Goal: Information Seeking & Learning: Check status

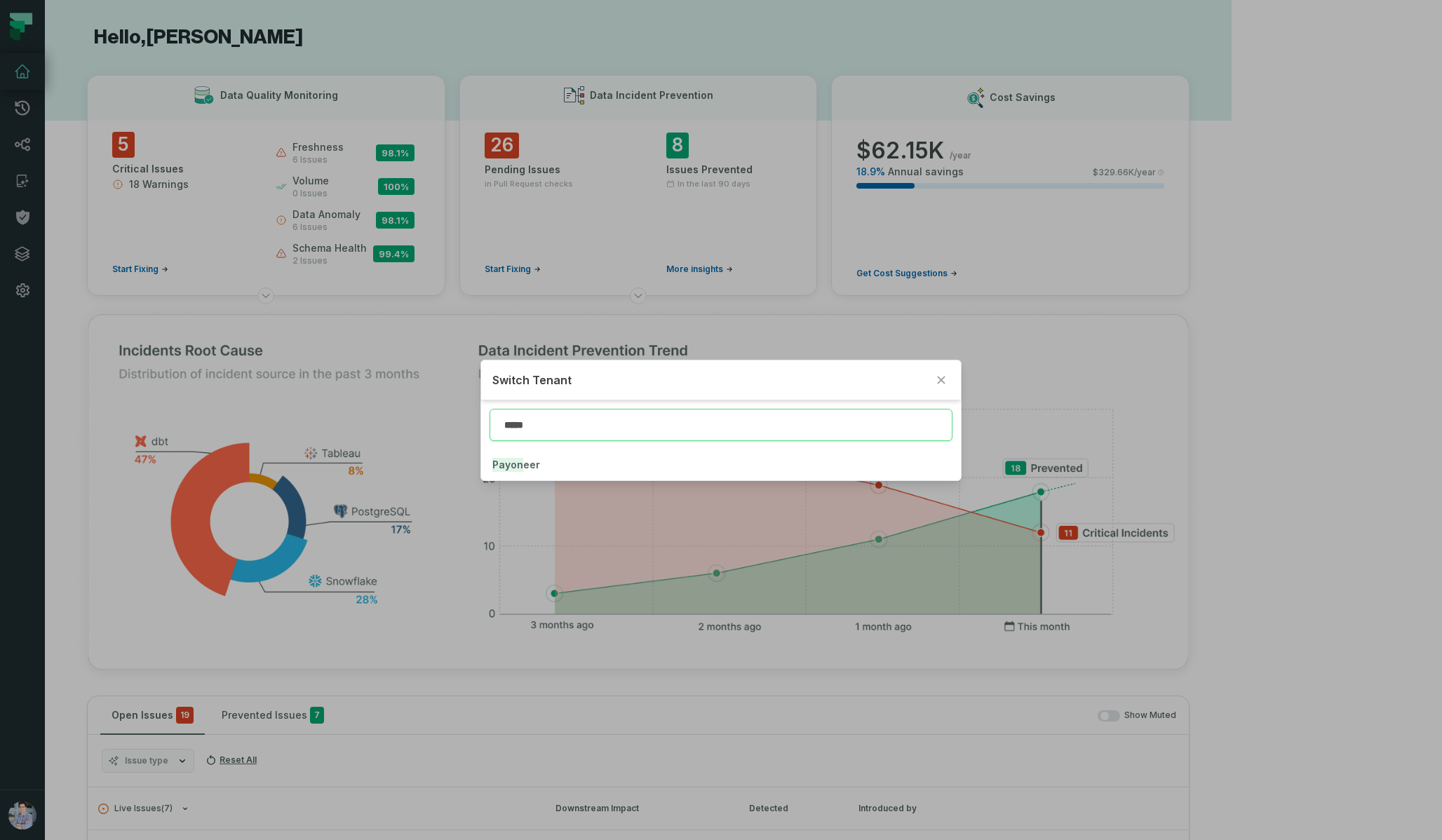
click button "Payon eer" at bounding box center [720, 465] width 479 height 31
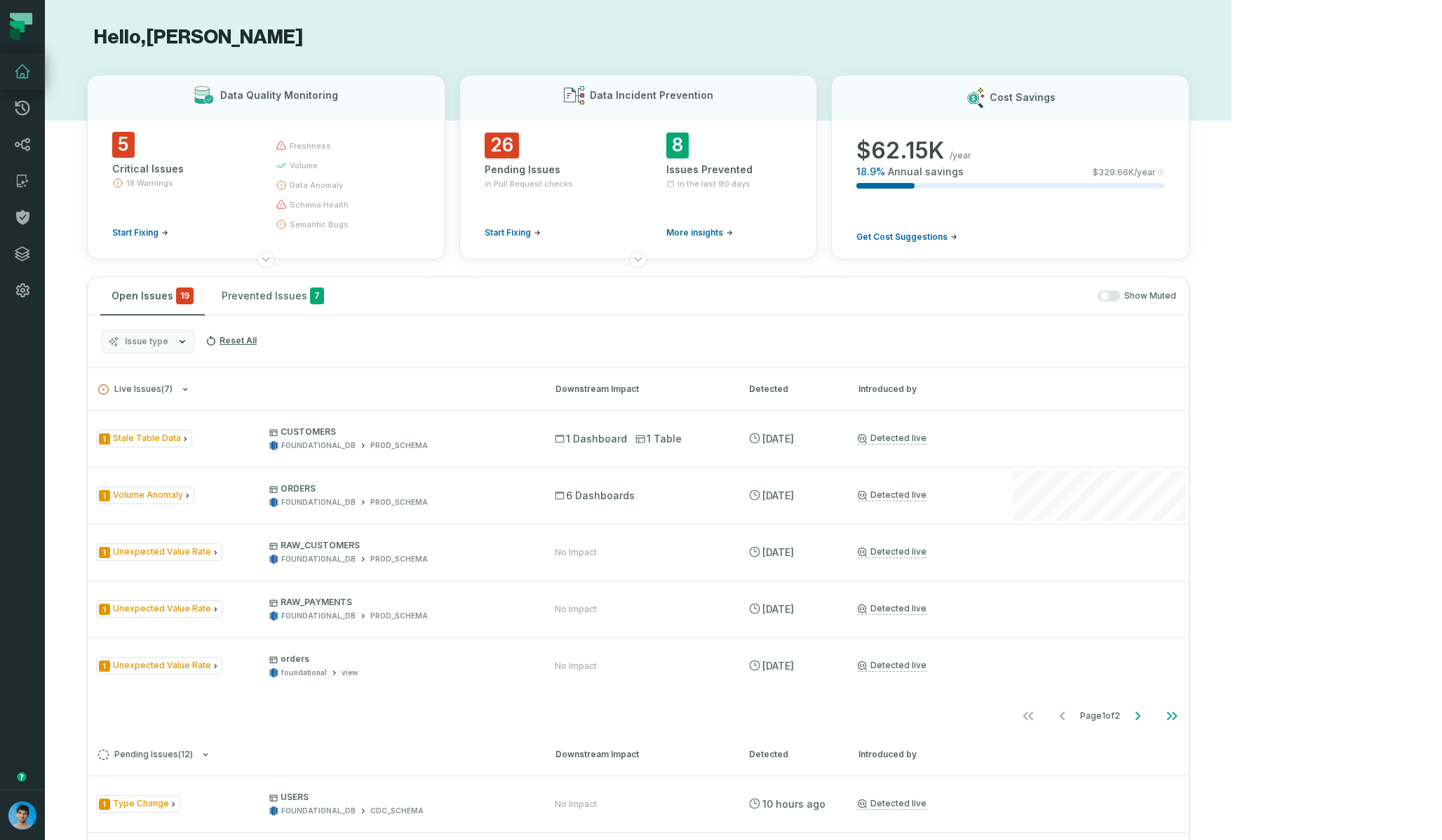
click at [176, 339] on icon "button" at bounding box center [182, 341] width 11 height 11
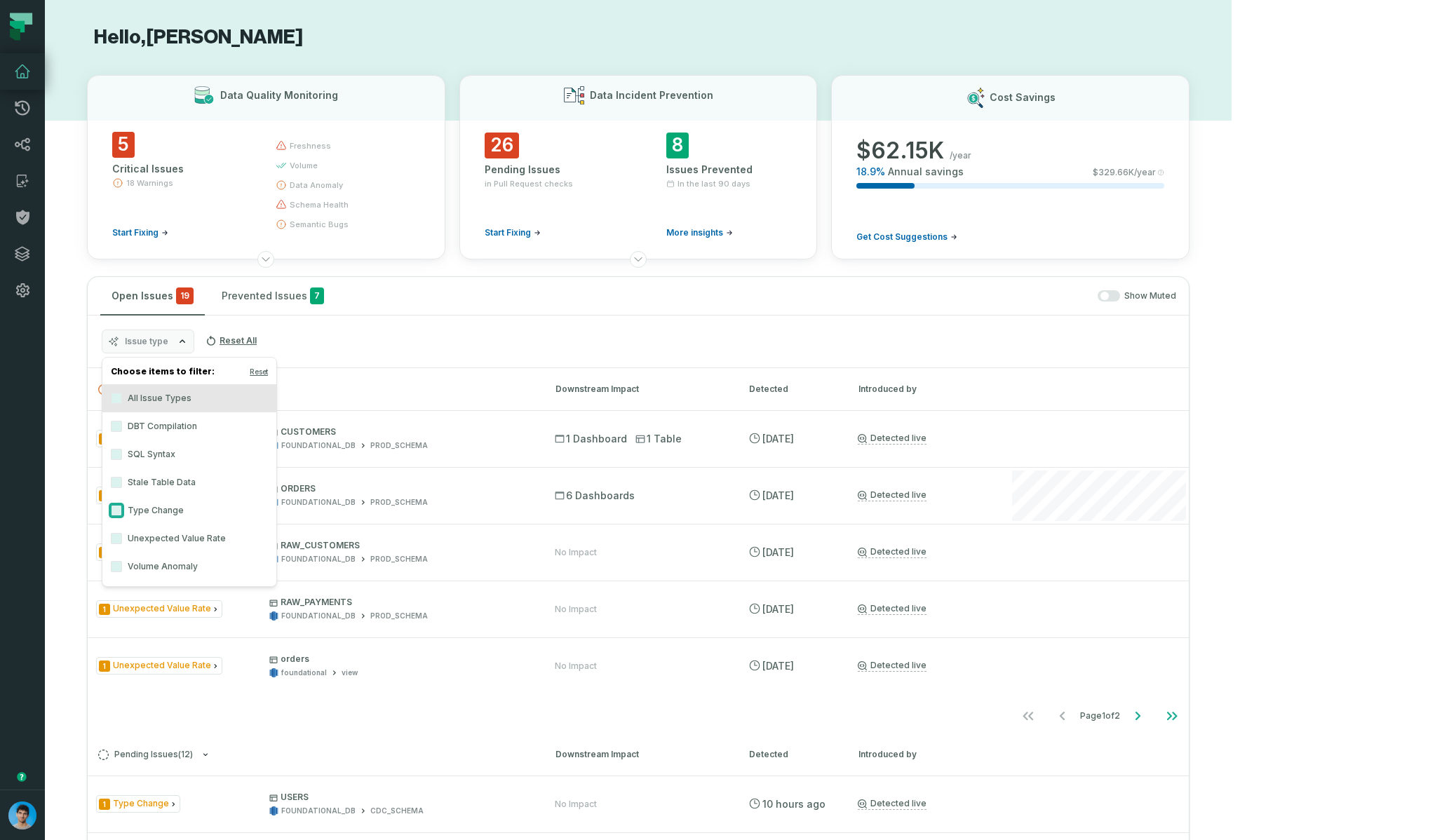
click at [114, 511] on button "Type Change" at bounding box center [116, 510] width 11 height 11
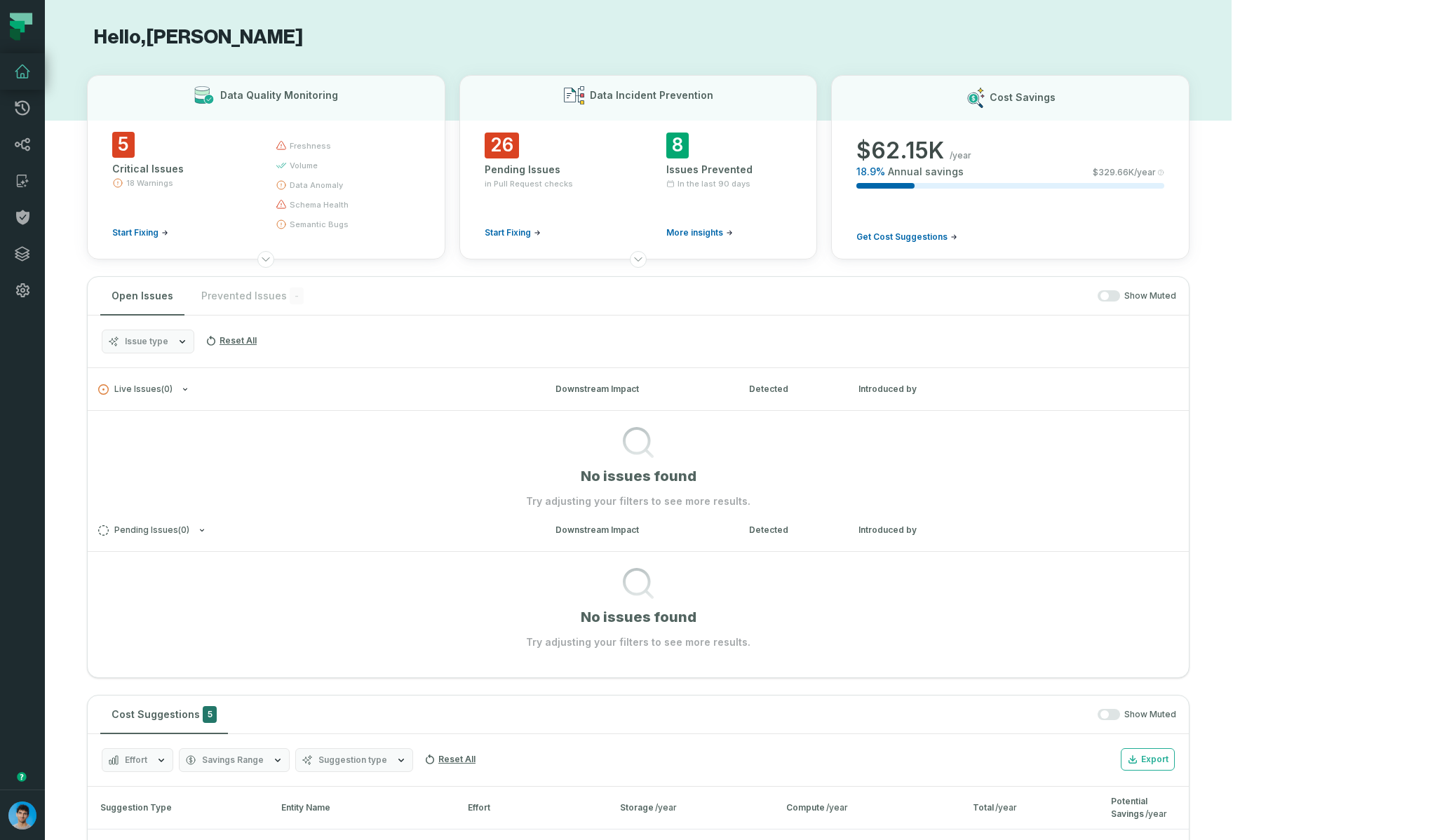
click at [157, 346] on span "Issue type" at bounding box center [146, 341] width 43 height 11
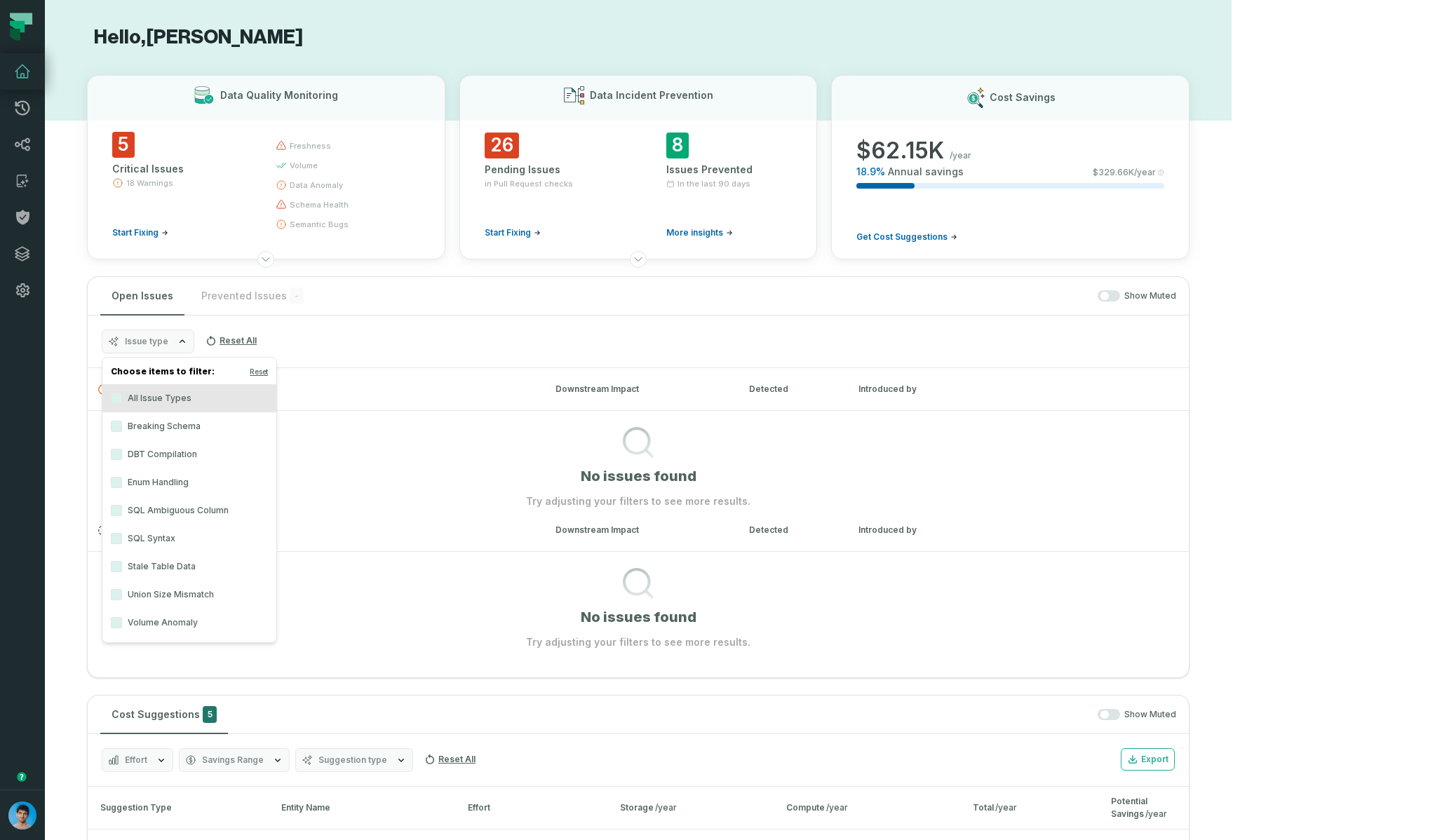
click at [380, 345] on div "Issue type Reset All" at bounding box center [638, 342] width 1102 height 53
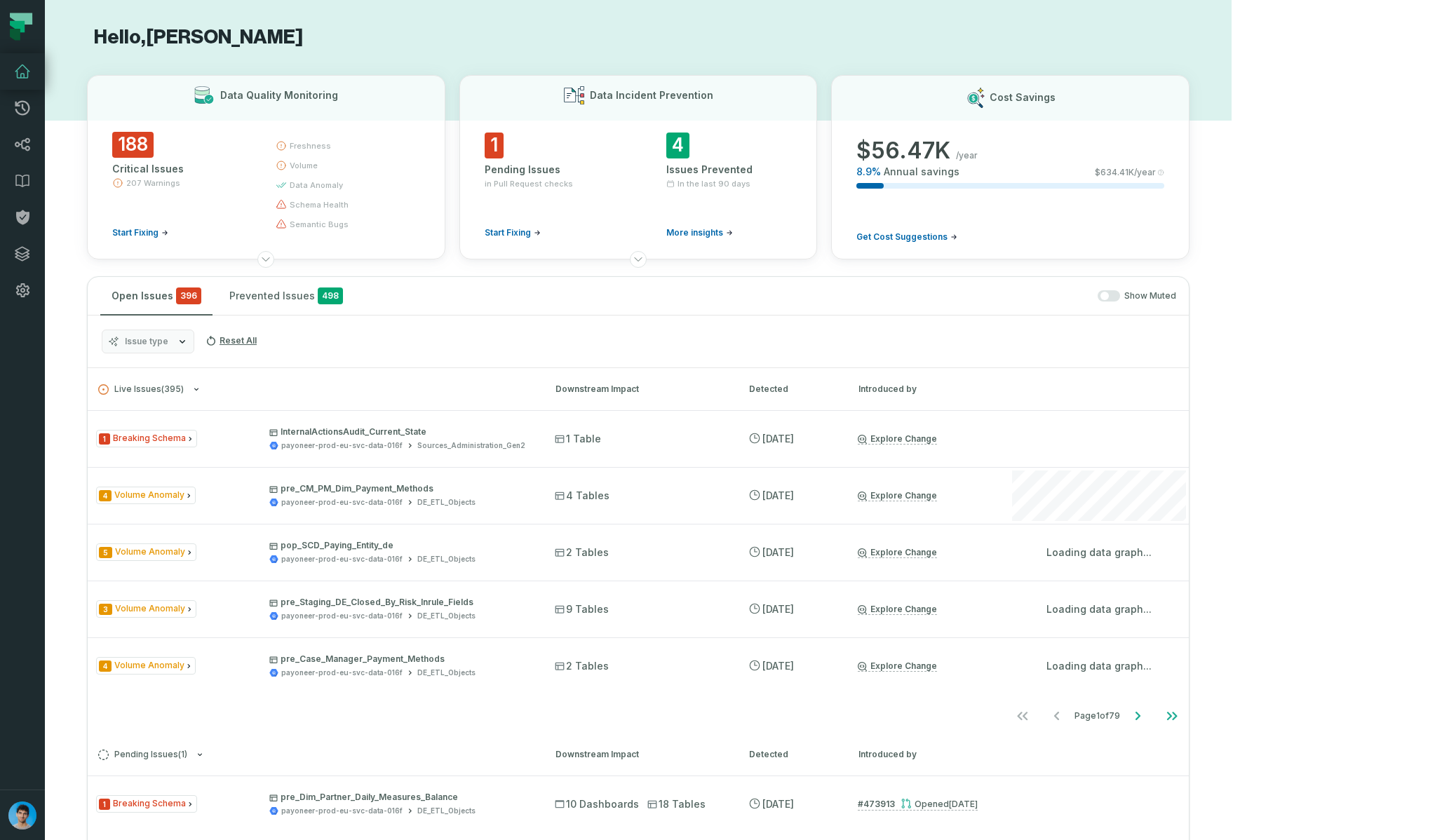
click at [163, 345] on span "Issue type" at bounding box center [146, 341] width 43 height 11
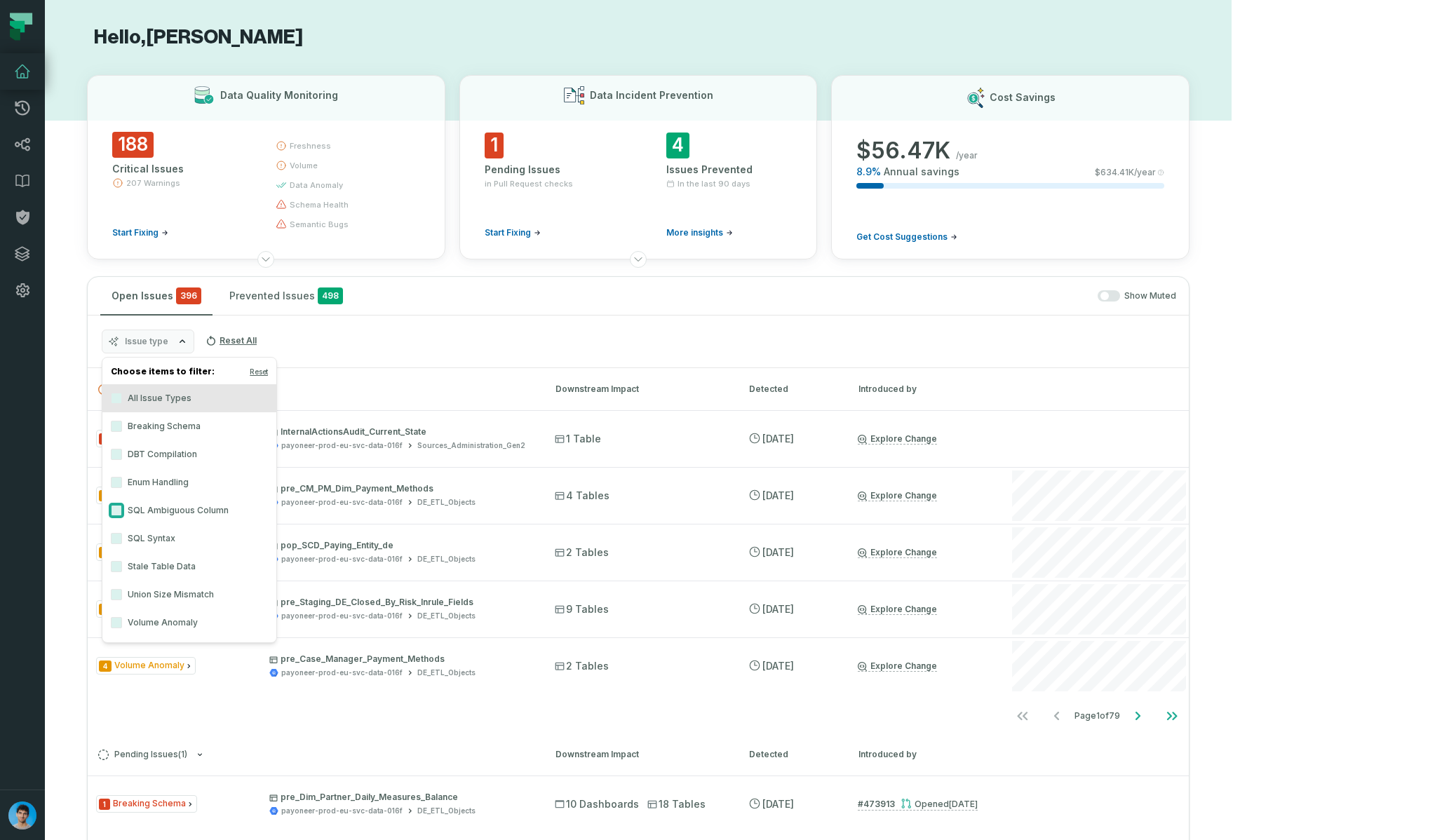
click at [119, 511] on button "SQL Ambiguous Column" at bounding box center [116, 510] width 11 height 11
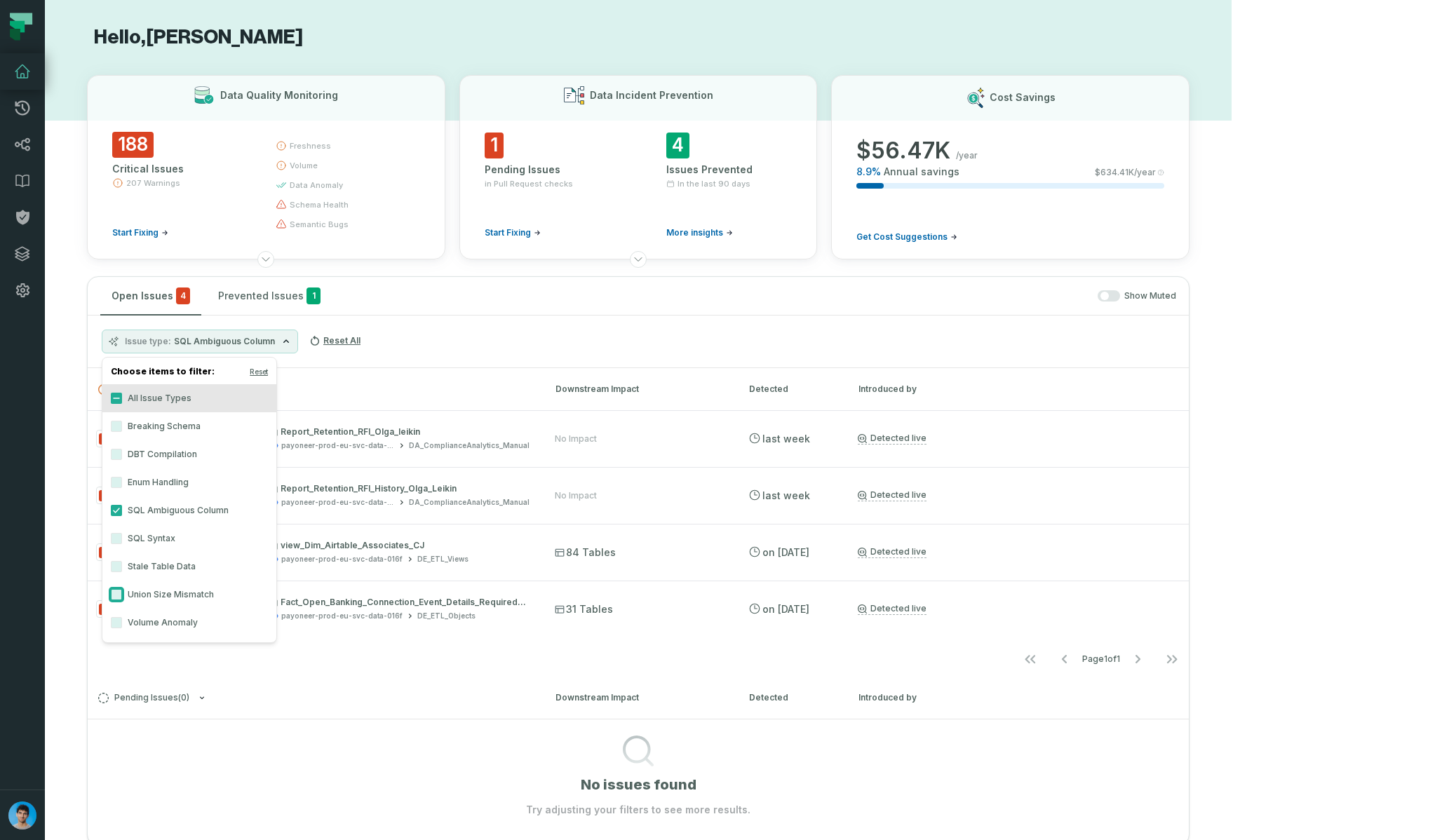
click at [117, 596] on button "Union Size Mismatch" at bounding box center [116, 594] width 11 height 11
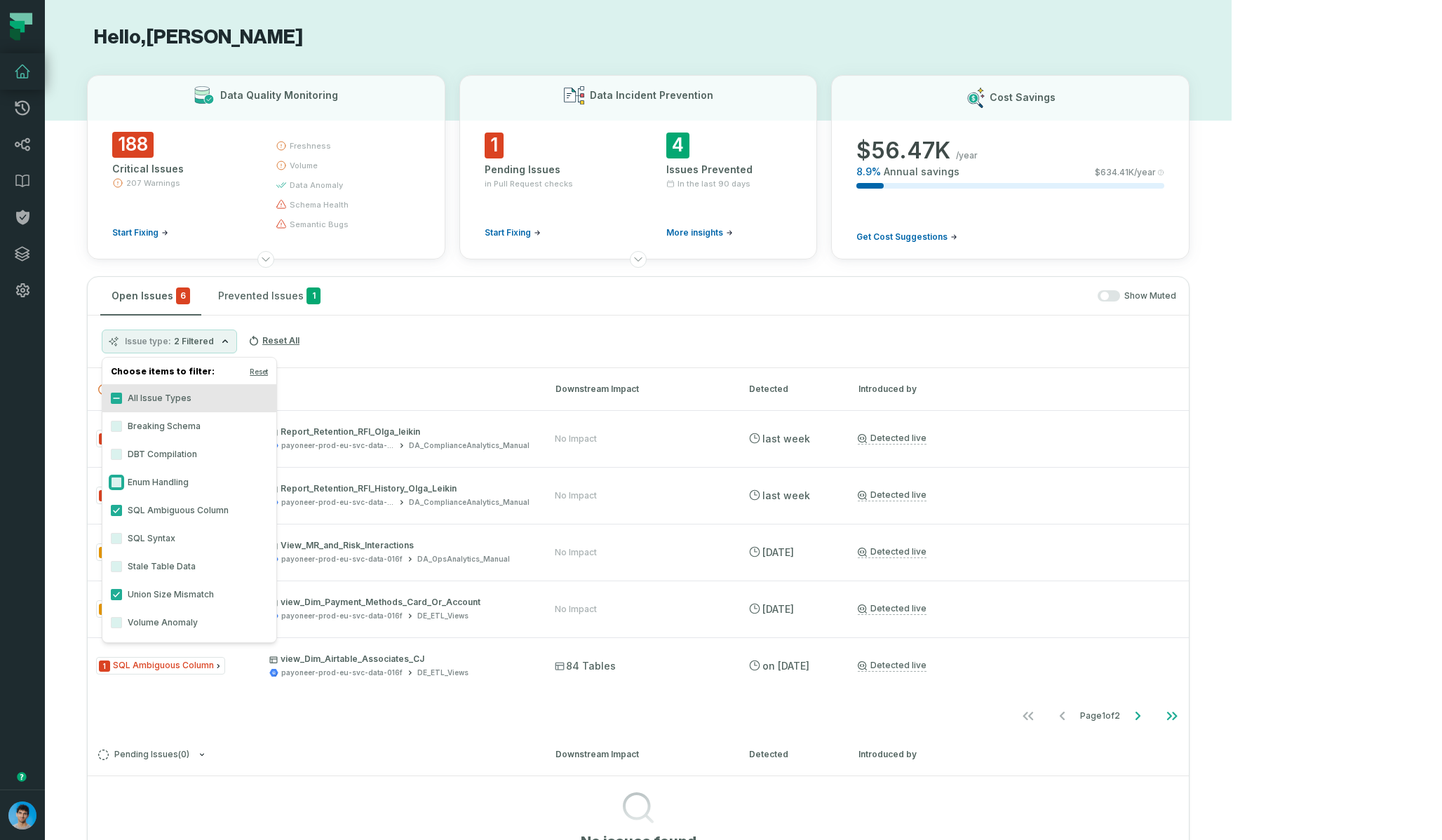
click at [118, 480] on button "Enum Handling" at bounding box center [116, 482] width 11 height 11
click at [425, 343] on div "Issue type 3 Filtered Reset All" at bounding box center [638, 342] width 1102 height 53
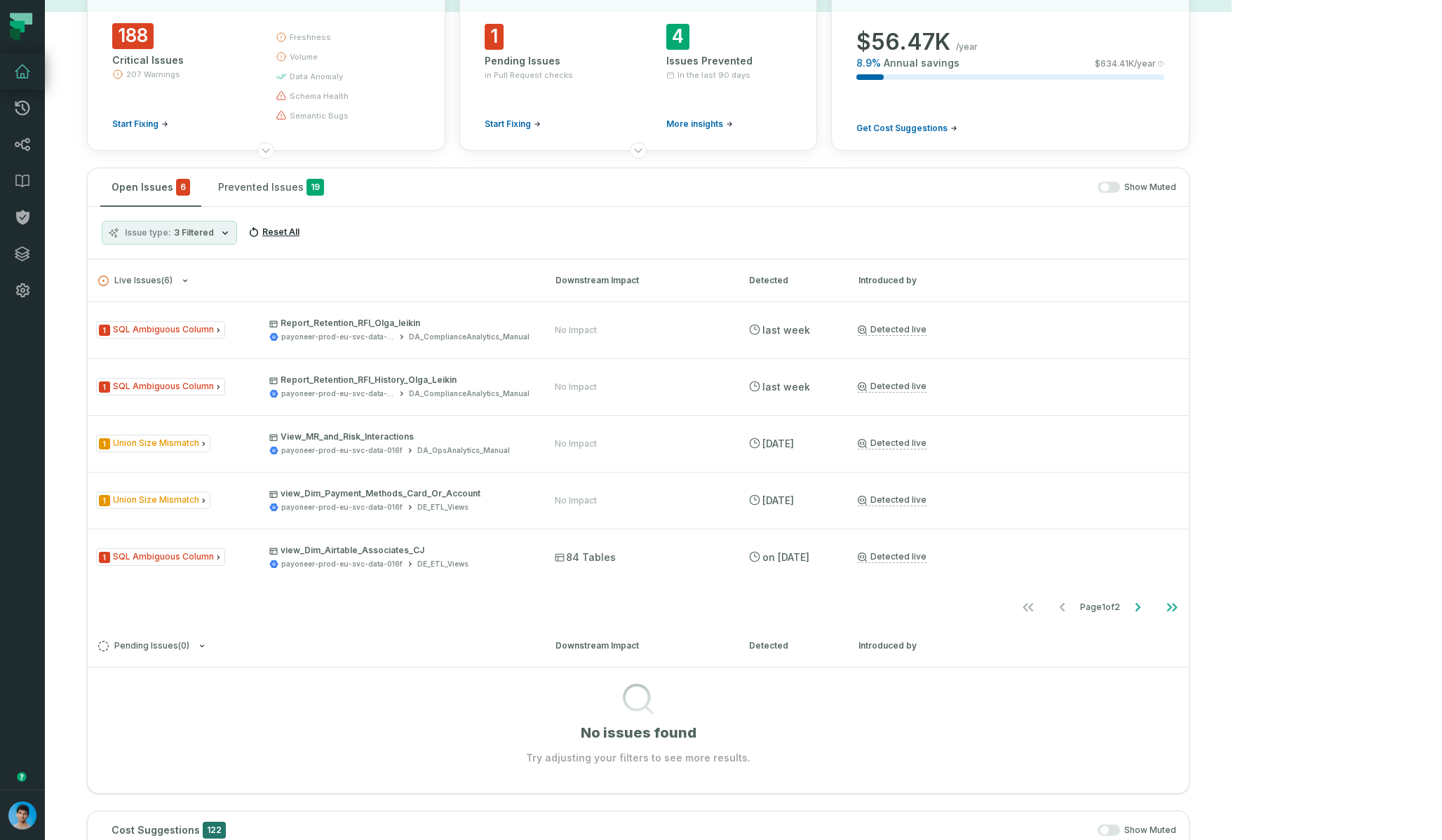
scroll to position [123, 0]
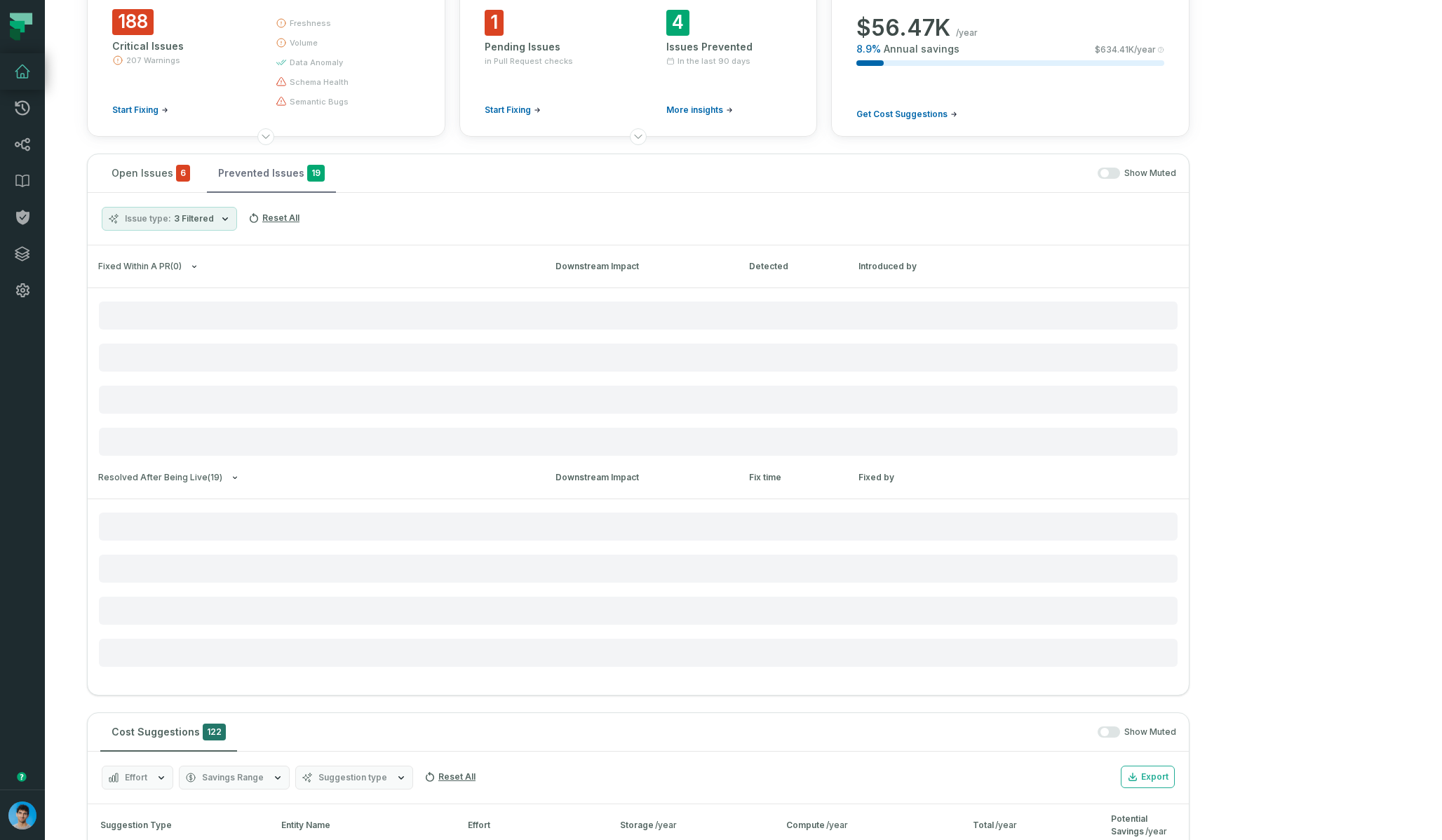
click at [261, 178] on button "Prevented Issues 19" at bounding box center [272, 173] width 129 height 38
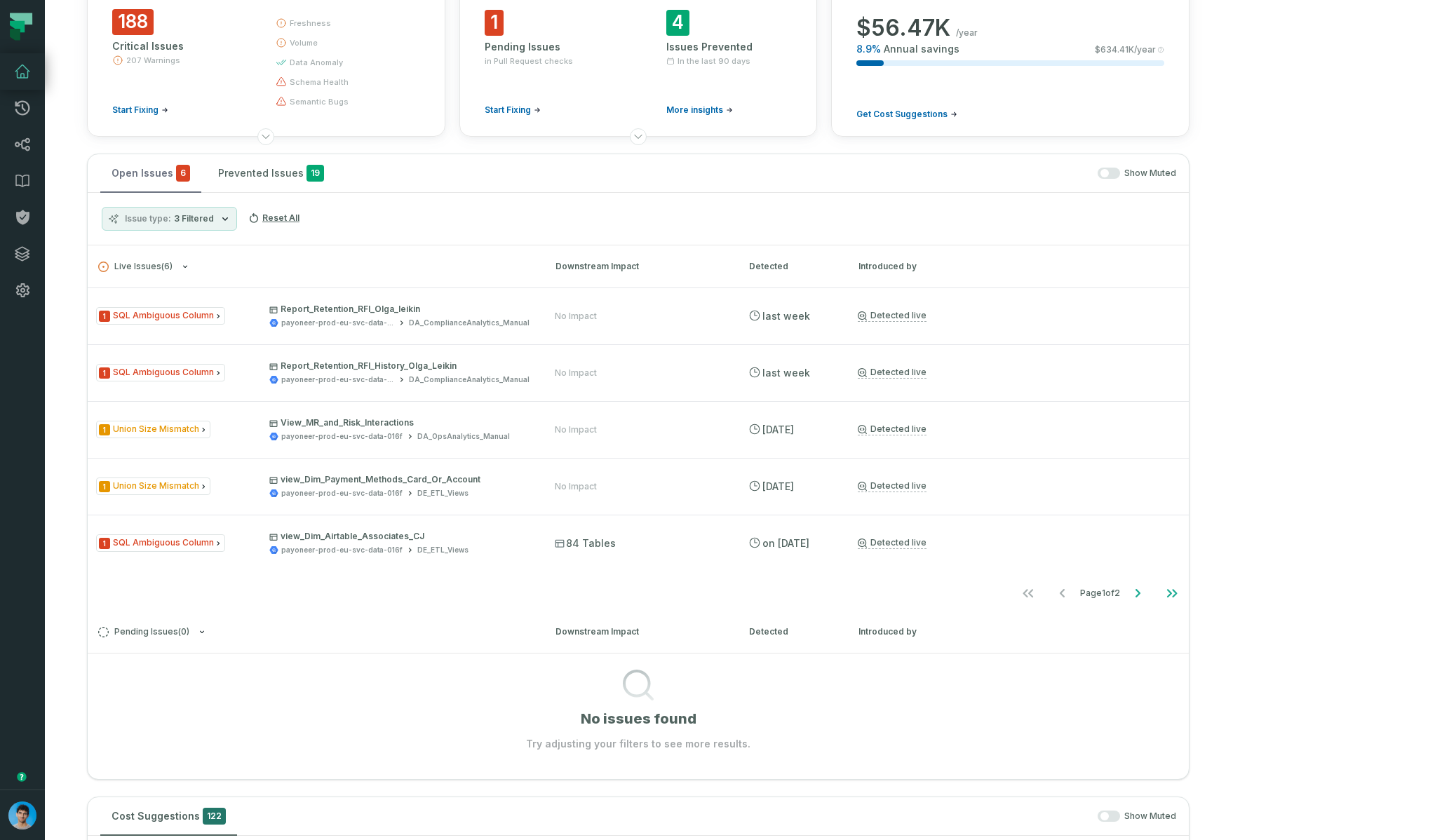
click at [157, 176] on button "Open Issues 6" at bounding box center [151, 173] width 101 height 38
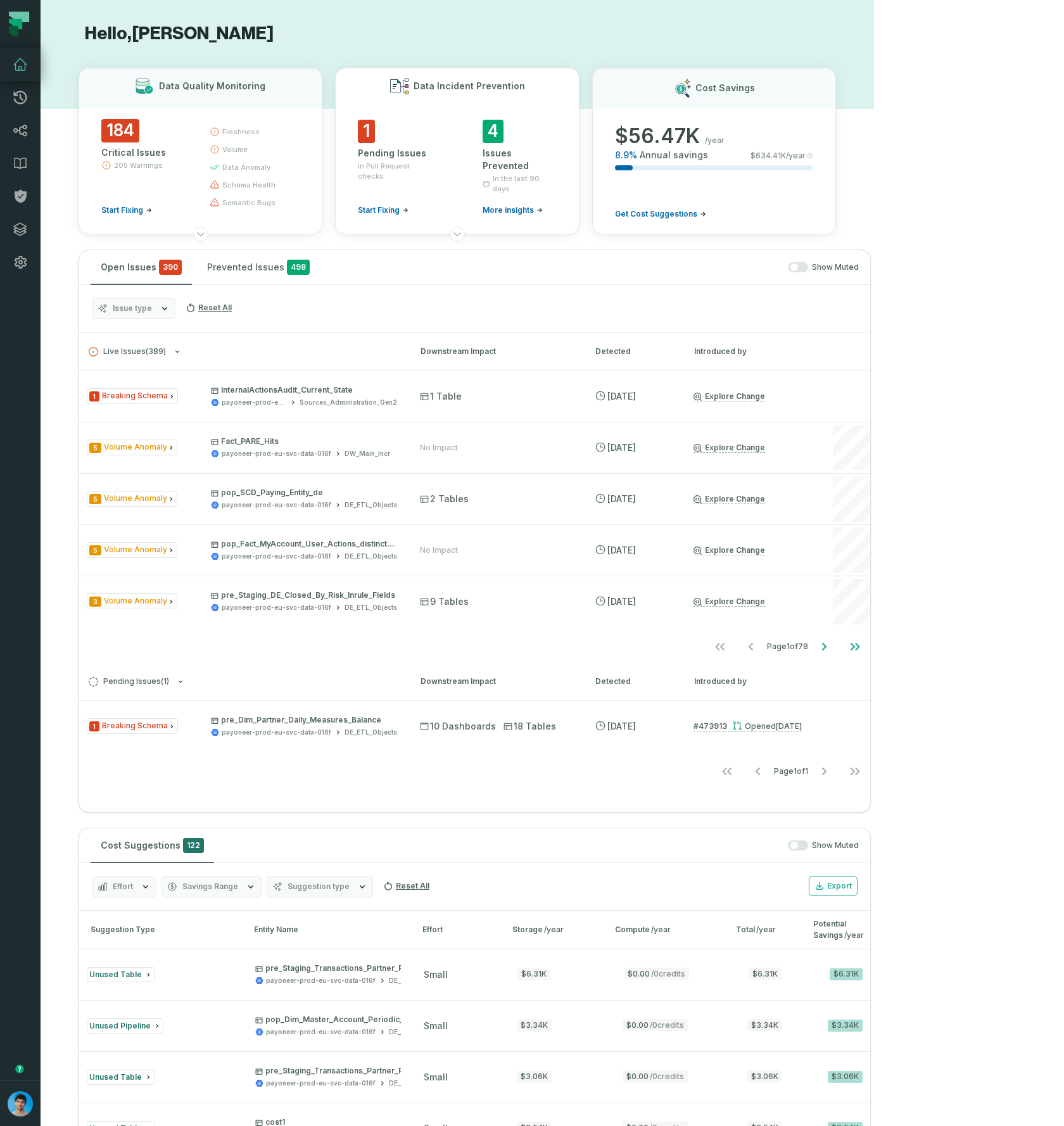
click at [556, 79] on div "Data Incident Prevention" at bounding box center [457, 86] width 198 height 17
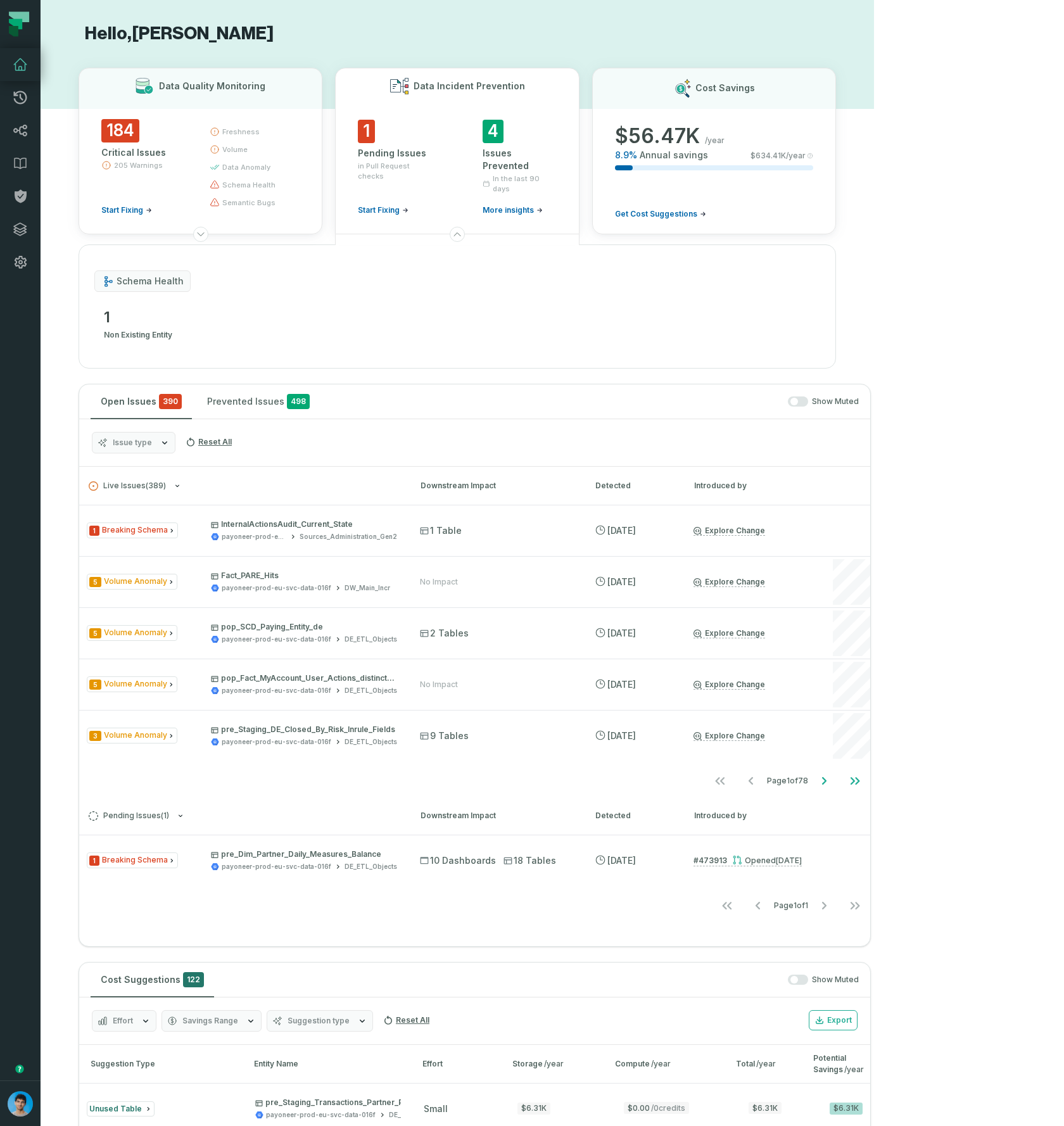
click at [660, 55] on section "Hello, Omri Ildis Data Quality Monitoring 184 Critical Issues 205 Warnings Star…" at bounding box center [457, 1023] width 833 height 2046
click at [20, 98] on icon at bounding box center [20, 97] width 15 height 15
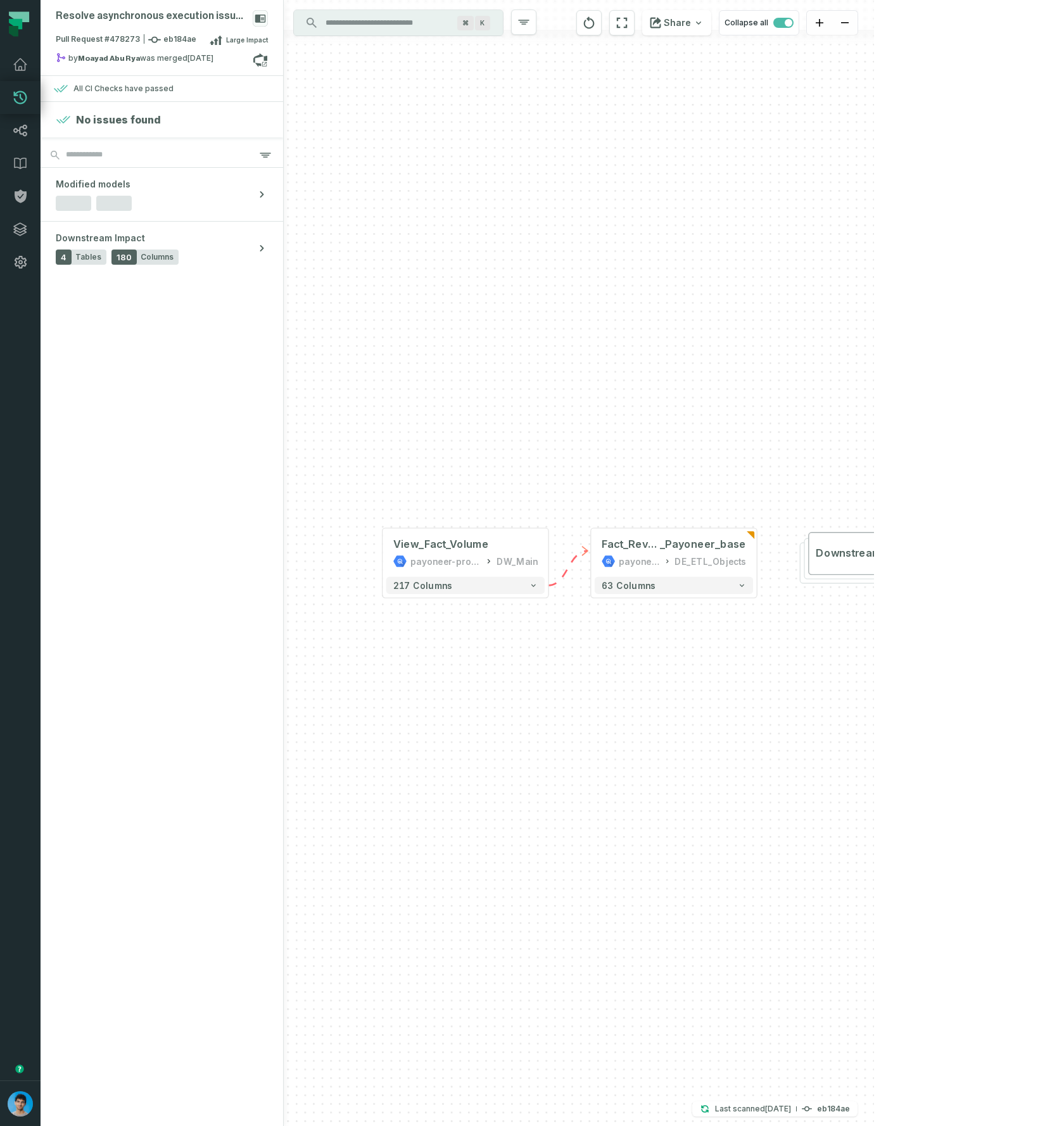
click at [26, 99] on icon at bounding box center [20, 98] width 13 height 13
click at [163, 43] on span "Pull Request #478273 eb184ae" at bounding box center [126, 40] width 141 height 13
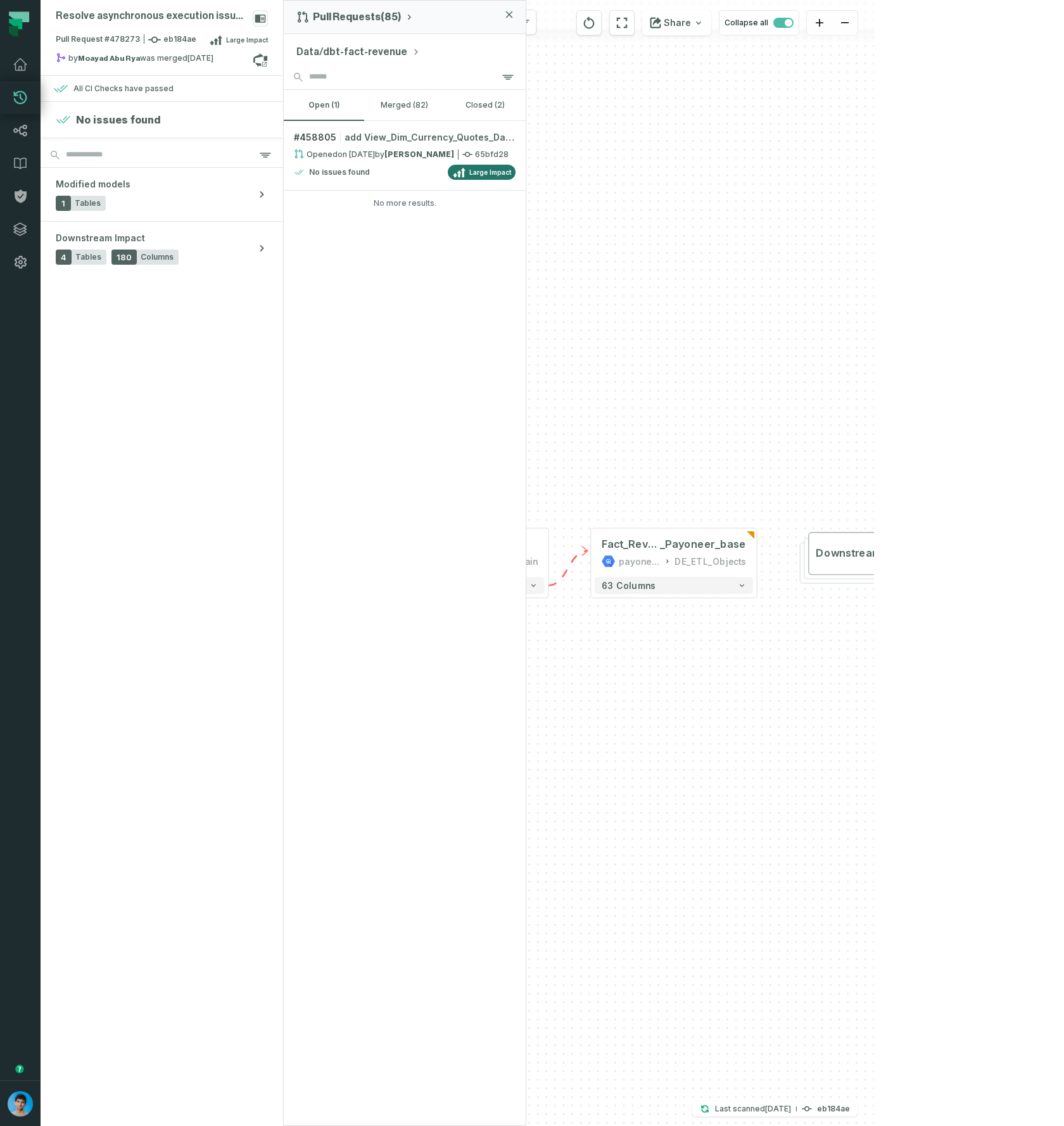
click at [342, 52] on button "Data/dbt-fact-revenue" at bounding box center [358, 52] width 124 height 15
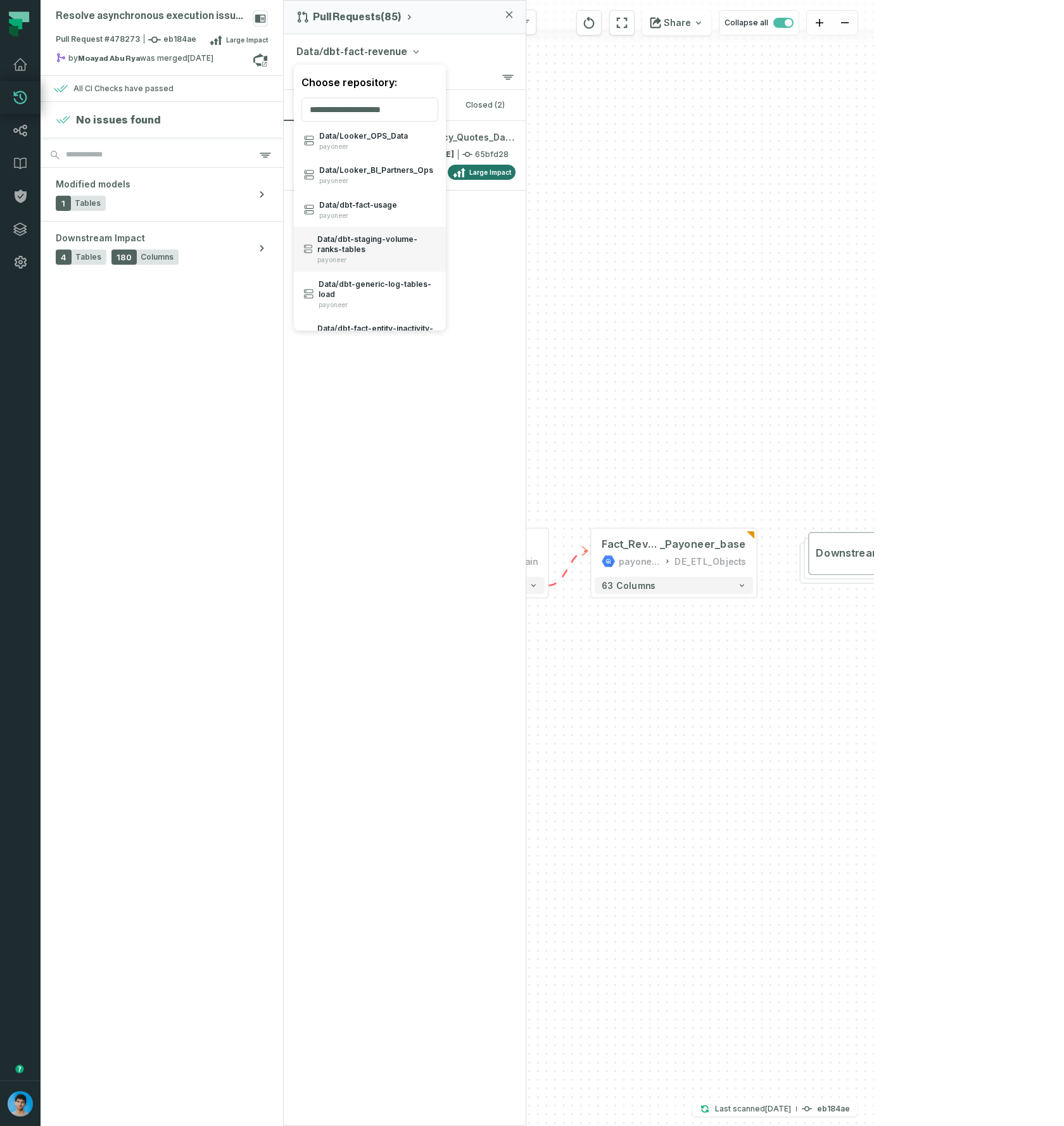
scroll to position [51, 0]
click at [619, 298] on div "Resolve asynchronous execution issues in 3 flows Pull Request #478273 eb184ae L…" at bounding box center [457, 563] width 833 height 1126
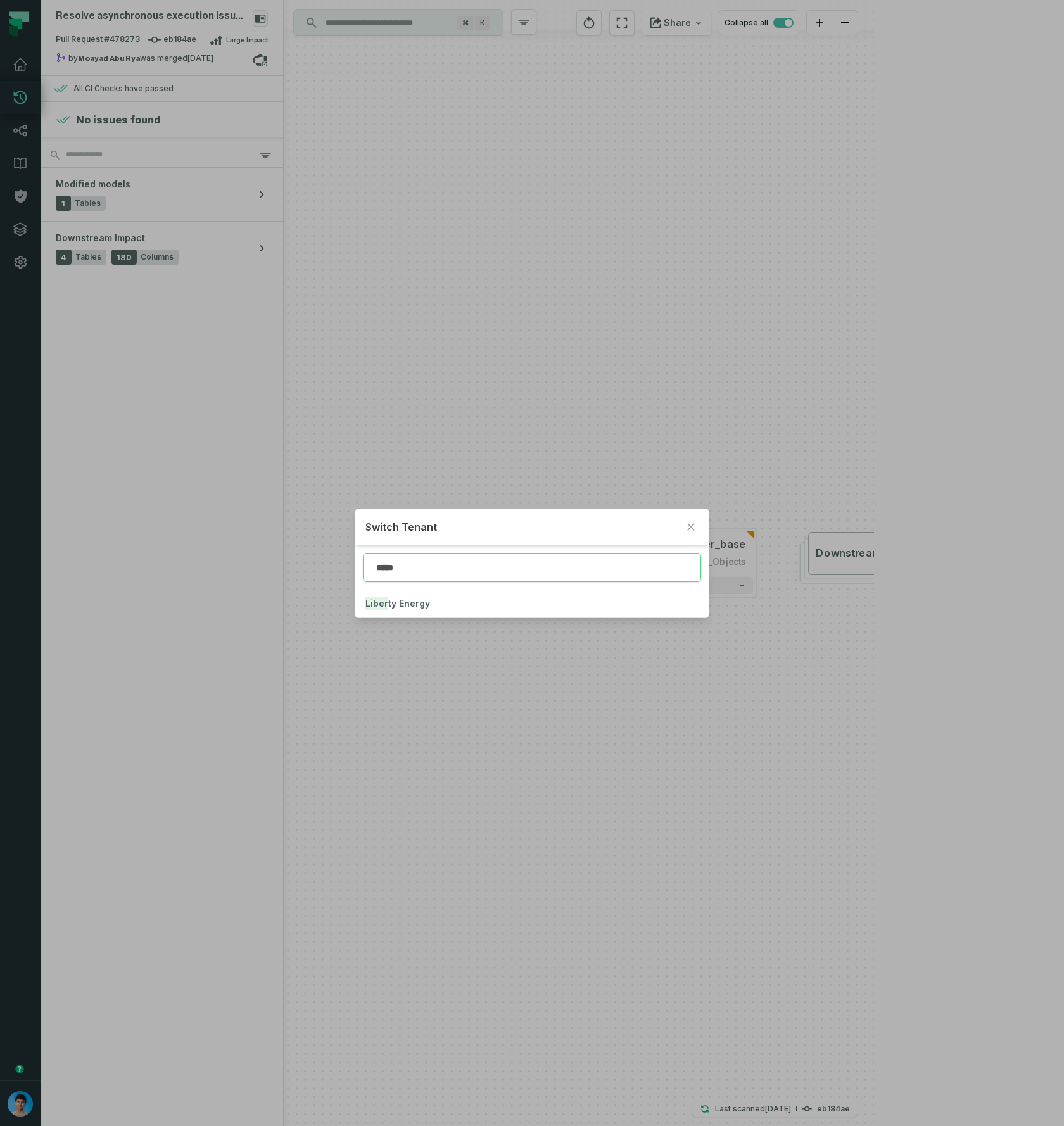
type input "*****"
click button "Liber ty Energy" at bounding box center [532, 603] width 354 height 28
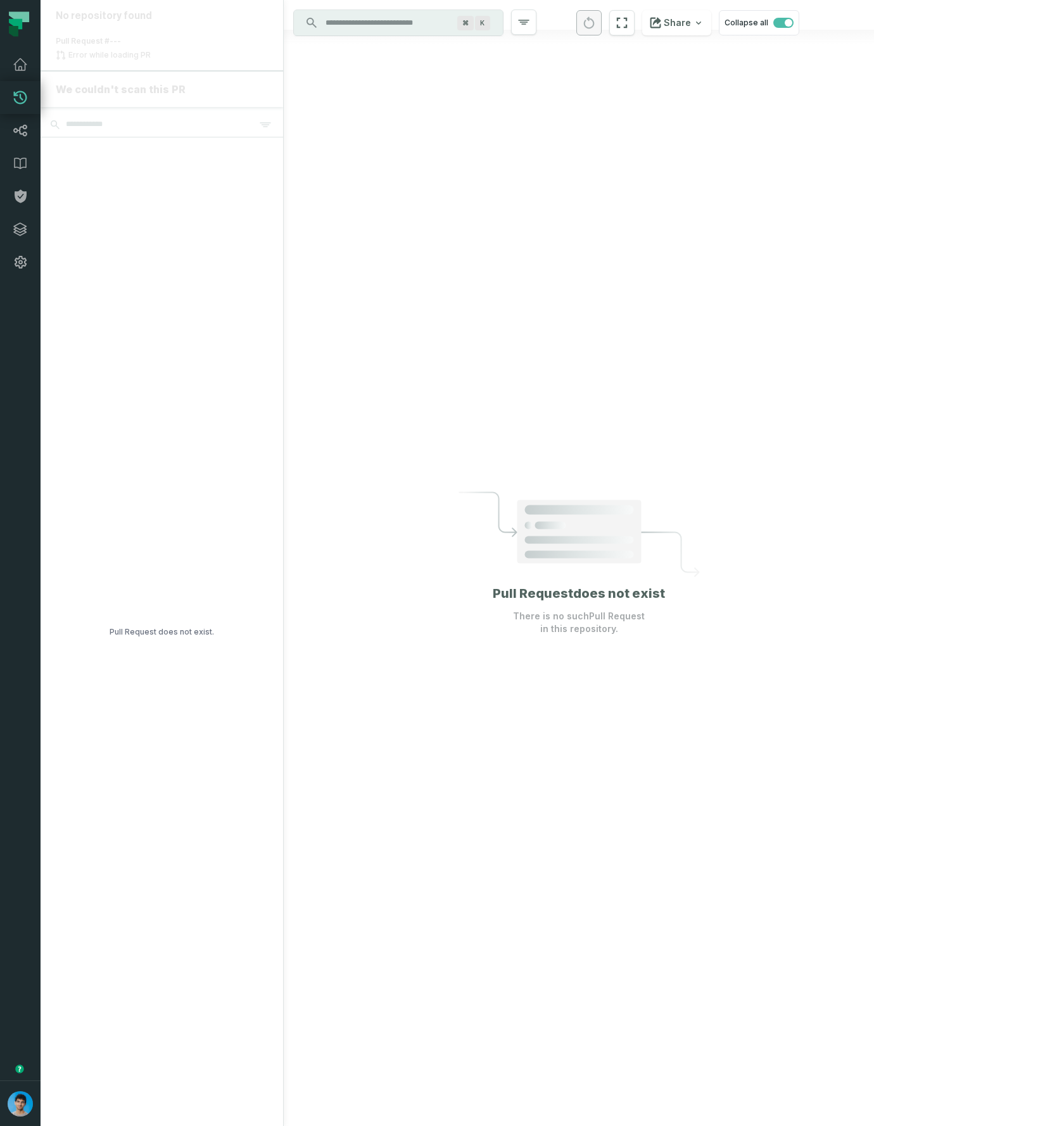
click at [25, 98] on icon at bounding box center [20, 98] width 13 height 13
click at [18, 127] on icon at bounding box center [20, 130] width 15 height 15
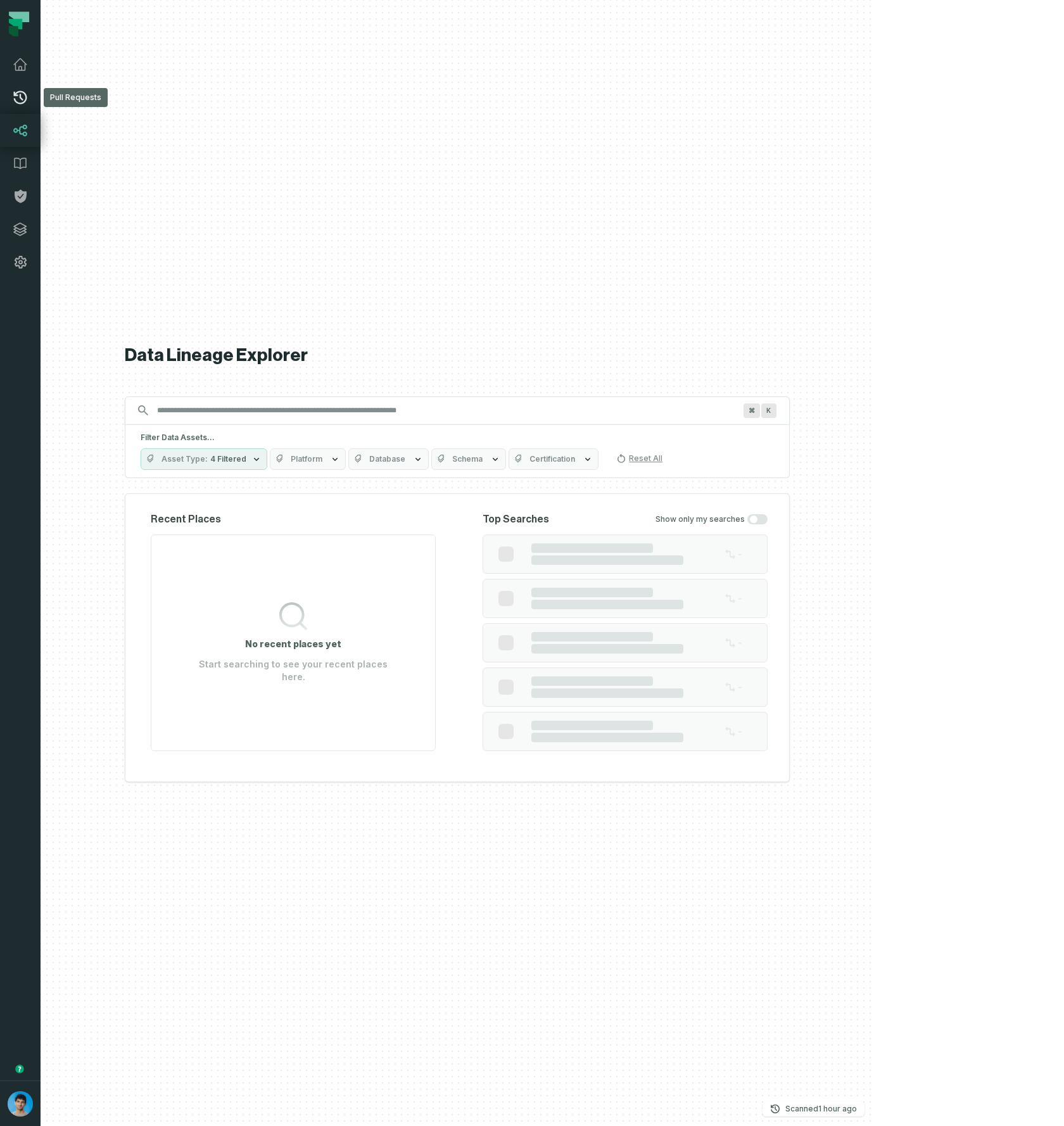
click at [22, 93] on icon at bounding box center [20, 97] width 15 height 15
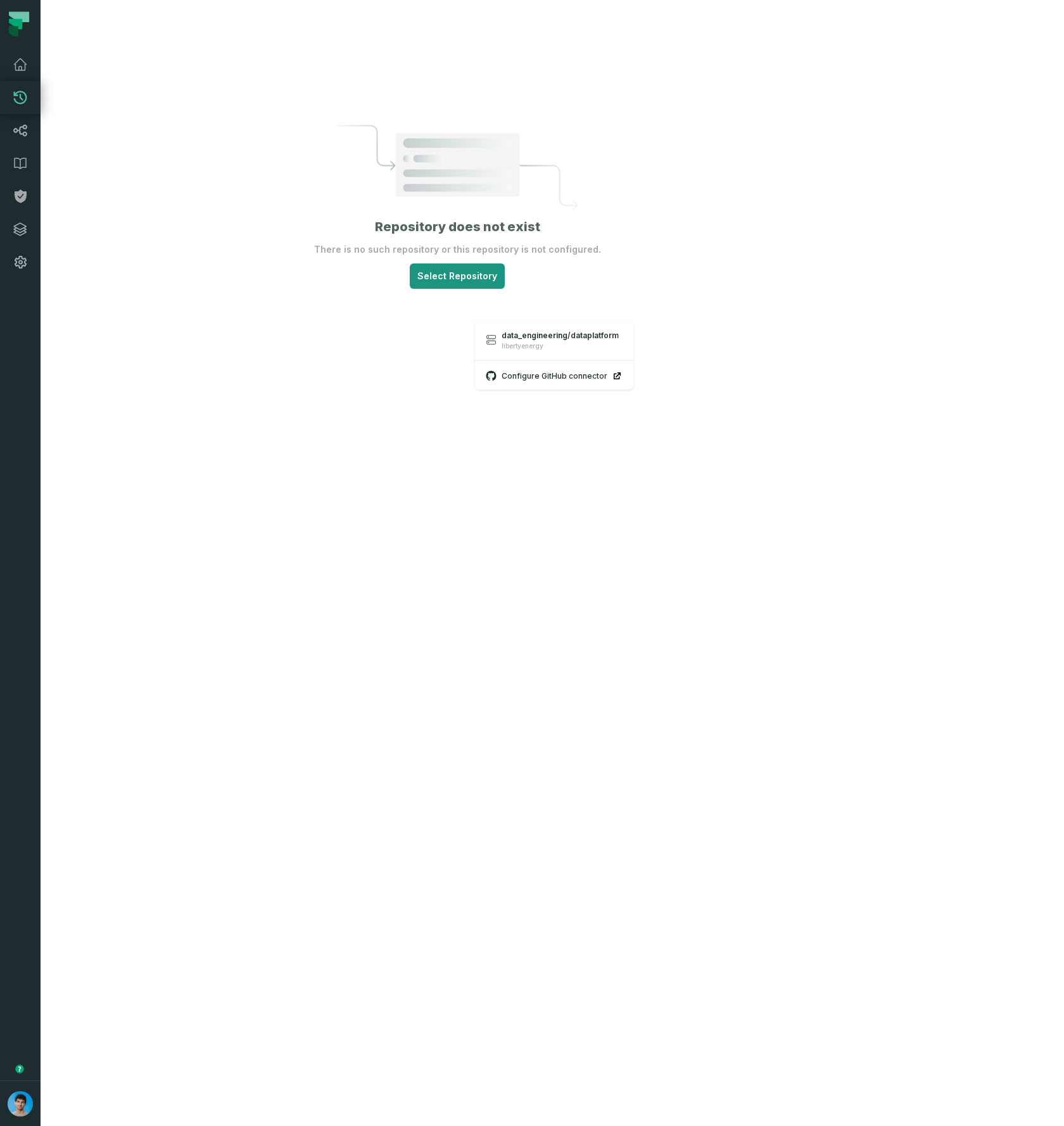
click at [582, 303] on html "Pull Requests Dashboard Lineage Data Catalog Policies Integrations Settings Omr…" at bounding box center [532, 563] width 1064 height 1126
click at [491, 345] on link "data_engineering/dataplatform libertyenergy" at bounding box center [554, 340] width 157 height 35
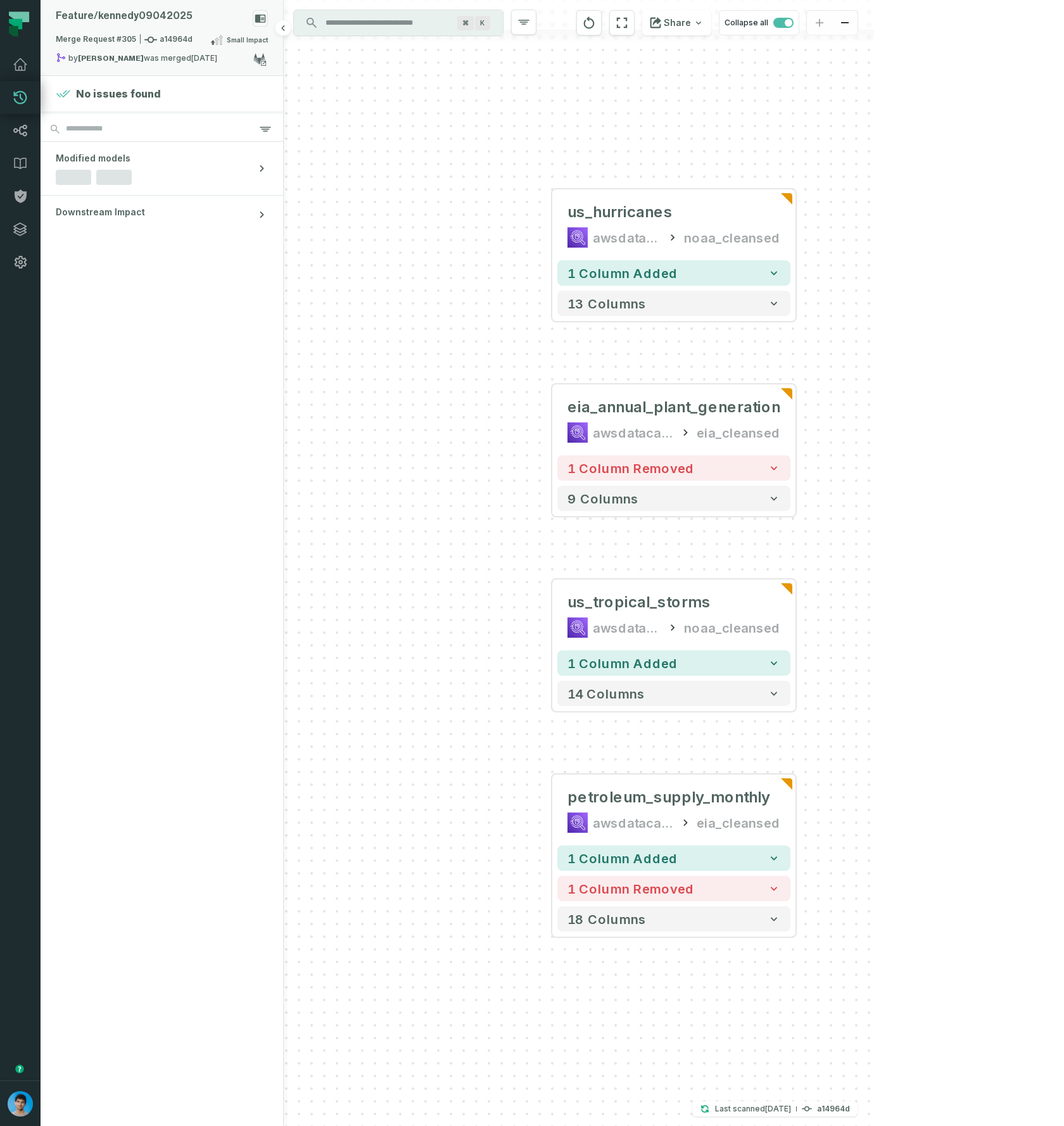
click at [134, 37] on span "Merge Request #305 a14964d" at bounding box center [124, 40] width 137 height 13
click at [363, 109] on button "merged (161)" at bounding box center [375, 105] width 61 height 30
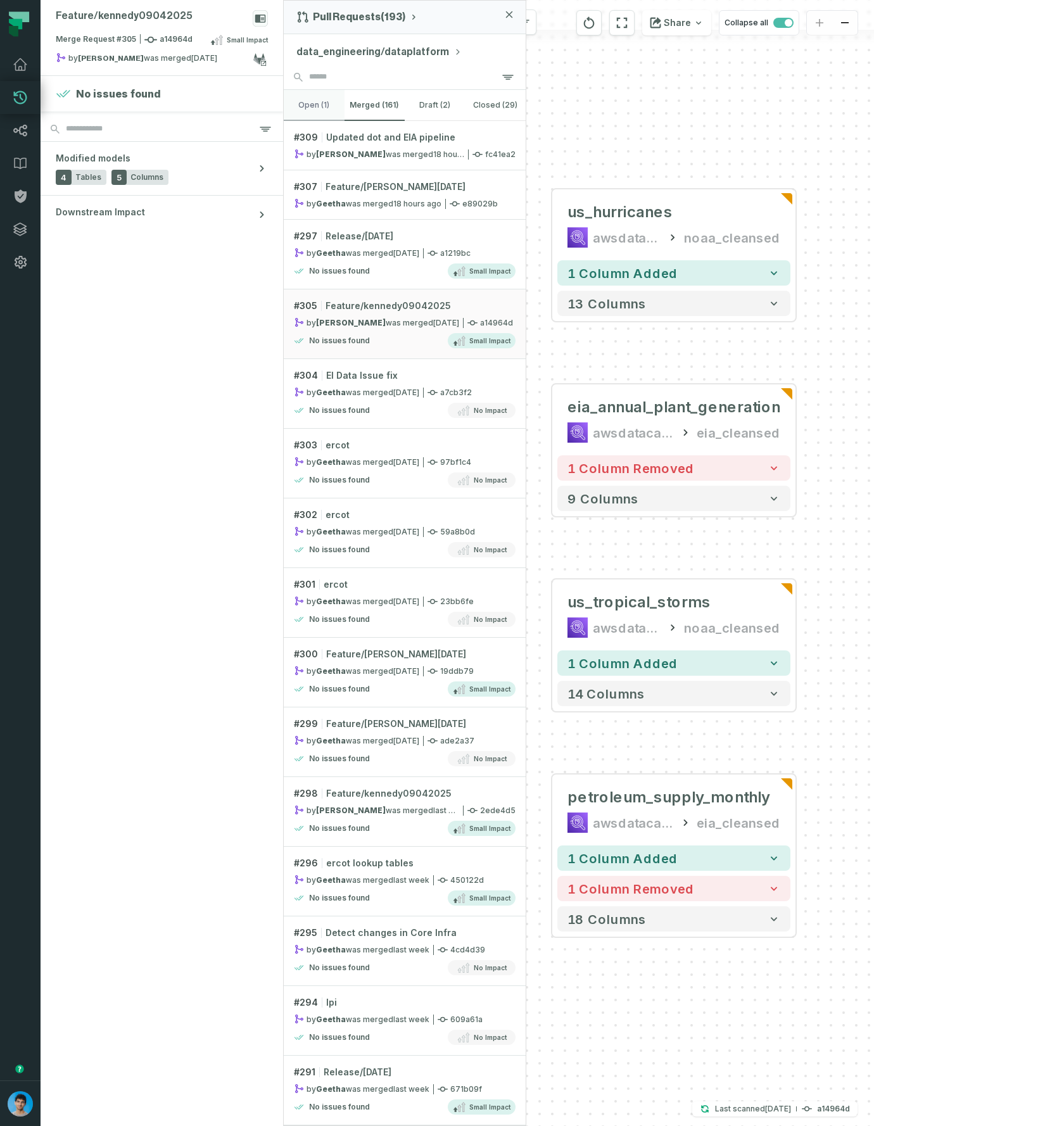
click at [315, 110] on button "open (1)" at bounding box center [314, 105] width 61 height 30
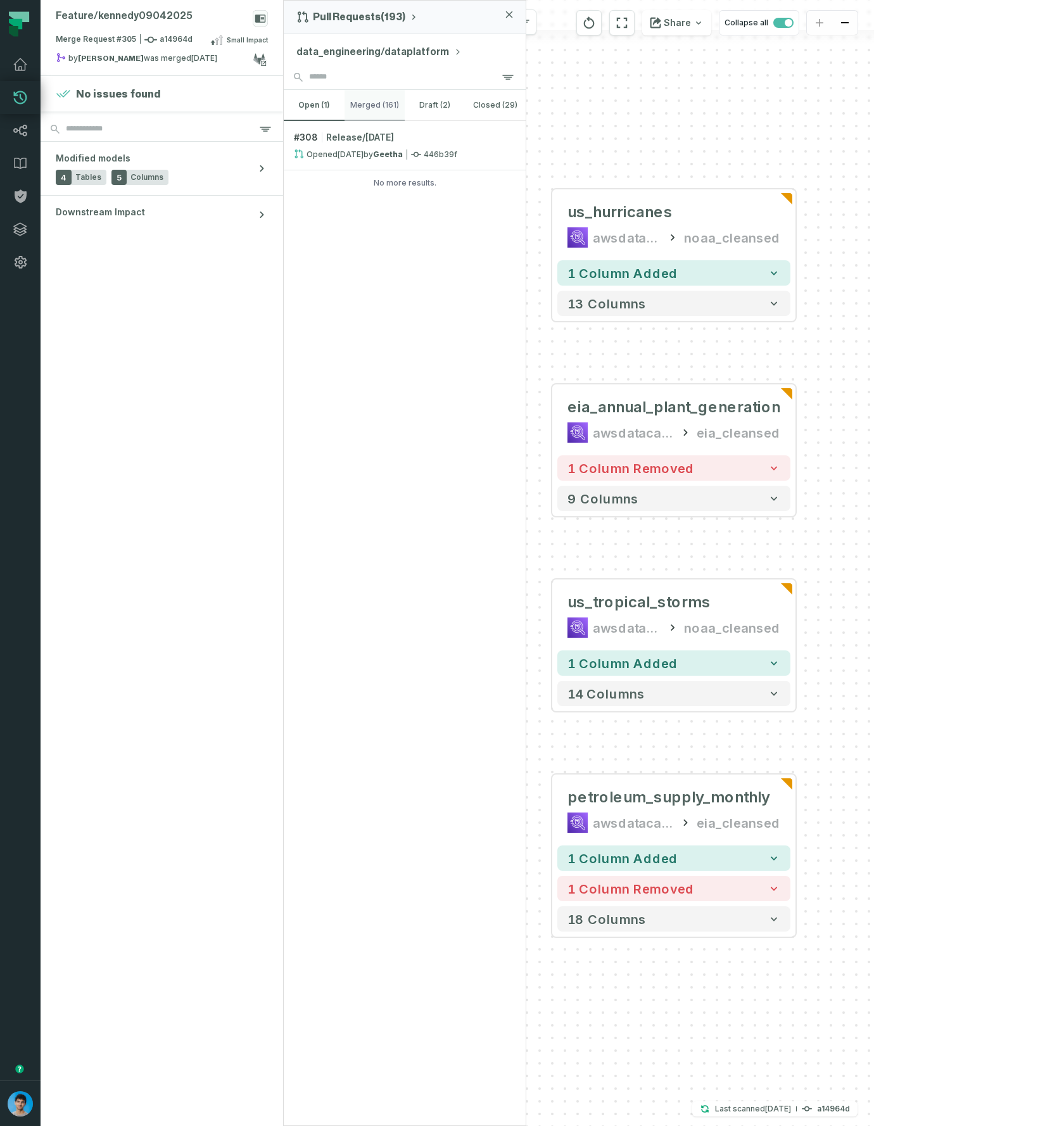
click at [372, 102] on button "merged (161)" at bounding box center [375, 105] width 61 height 30
click at [323, 101] on button "open (1)" at bounding box center [314, 105] width 61 height 30
click at [372, 116] on button "merged (161)" at bounding box center [375, 105] width 61 height 30
